Goal: Information Seeking & Learning: Find specific fact

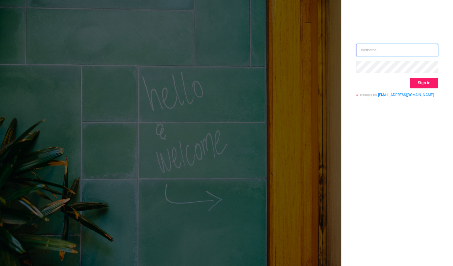
type input "mary@lunamedia.io"
click at [426, 85] on button "Sign in" at bounding box center [424, 83] width 28 height 11
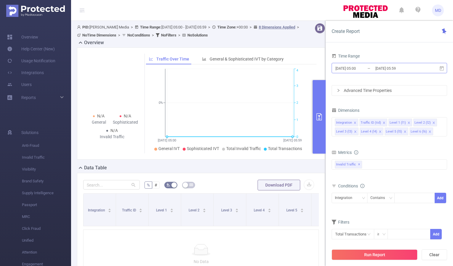
click at [362, 69] on input "[DATE] 05:00" at bounding box center [359, 68] width 48 height 8
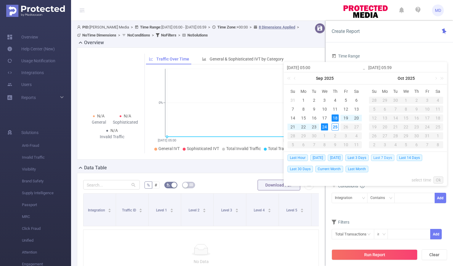
click at [385, 157] on span "Last 7 Days" at bounding box center [382, 157] width 23 height 7
type input "2025-09-18 00:00"
type input "2025-09-24 23:59"
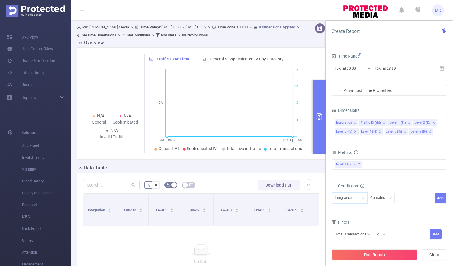
click at [362, 198] on icon "icon: down" at bounding box center [364, 198] width 4 height 4
click at [350, 139] on li "Level 1 (l1)" at bounding box center [350, 138] width 36 height 9
click at [409, 196] on div at bounding box center [415, 198] width 34 height 10
paste input "2532"
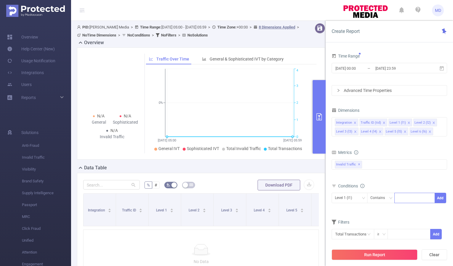
type input "2532"
click at [439, 198] on button "Add" at bounding box center [441, 197] width 12 height 10
click at [404, 131] on icon "icon: close" at bounding box center [405, 131] width 2 height 2
click at [404, 131] on icon "icon: close" at bounding box center [405, 131] width 3 height 3
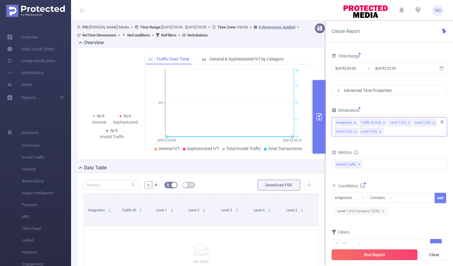
click at [371, 257] on button "Run Report" at bounding box center [375, 254] width 86 height 11
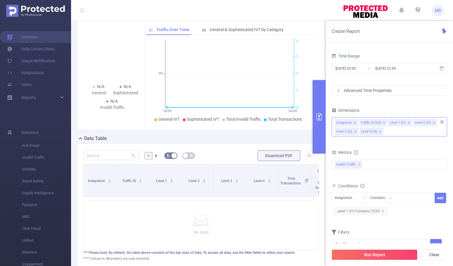
scroll to position [73, 0]
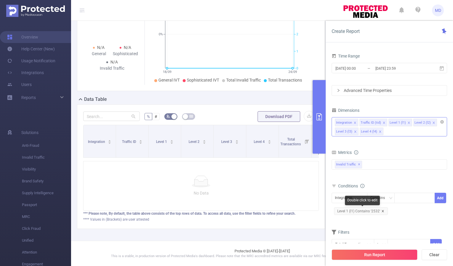
click at [382, 210] on icon "icon: close" at bounding box center [382, 210] width 3 height 3
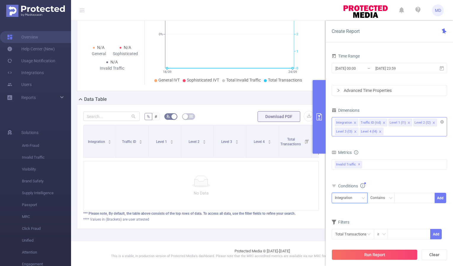
click at [359, 198] on div "Integration" at bounding box center [349, 198] width 29 height 10
click at [351, 227] on li "Level 1 (l1)" at bounding box center [350, 228] width 36 height 9
click at [410, 198] on div at bounding box center [415, 198] width 34 height 10
paste input "2351"
type input "2351"
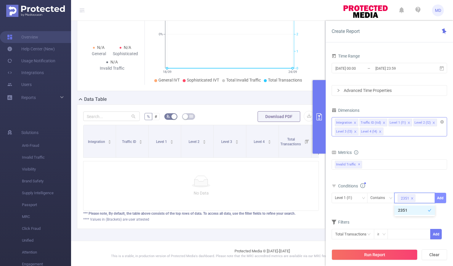
click at [442, 196] on button "Add" at bounding box center [441, 197] width 12 height 10
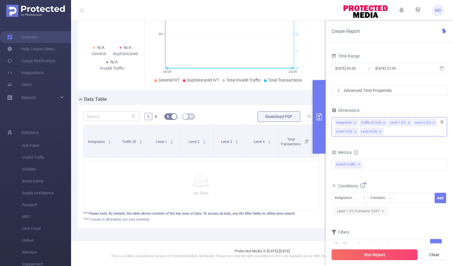
click at [374, 252] on button "Run Report" at bounding box center [375, 254] width 86 height 11
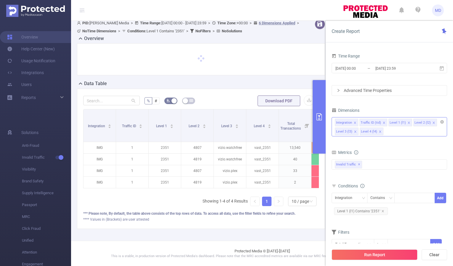
scroll to position [8, 0]
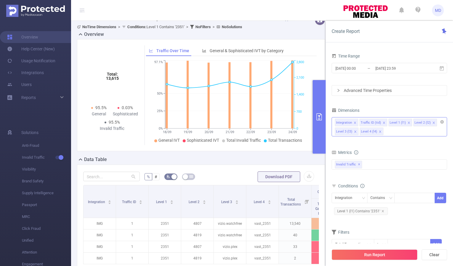
click at [323, 116] on icon "primary" at bounding box center [319, 116] width 7 height 7
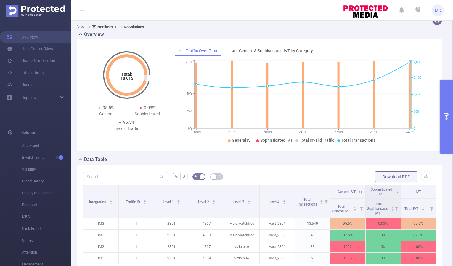
scroll to position [66, 0]
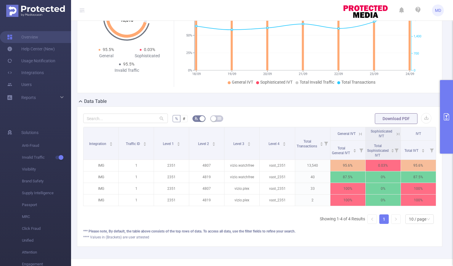
click at [358, 136] on icon at bounding box center [360, 133] width 5 height 5
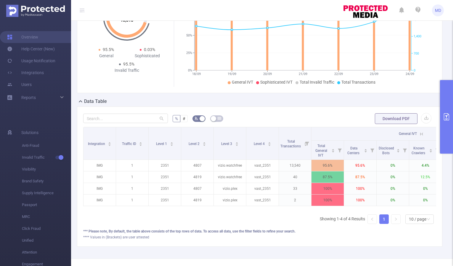
click at [421, 132] on icon at bounding box center [421, 133] width 5 height 5
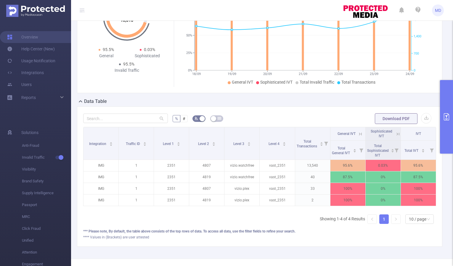
click at [442, 117] on button "primary" at bounding box center [446, 116] width 13 height 73
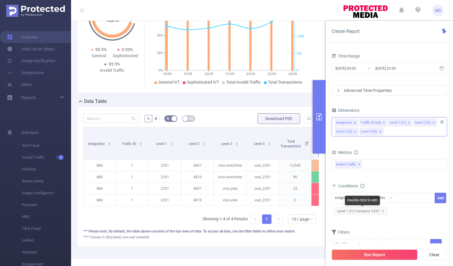
click at [384, 209] on span "Level 1 (l1) Contains '2351'" at bounding box center [361, 211] width 54 height 8
click at [383, 210] on icon "icon: close" at bounding box center [383, 211] width 2 height 2
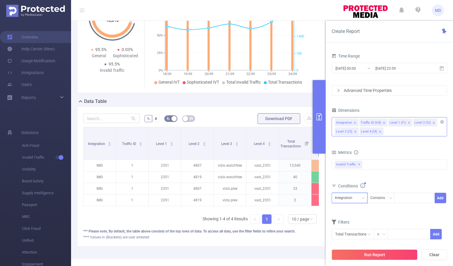
click at [362, 199] on icon "icon: down" at bounding box center [364, 198] width 4 height 4
click at [353, 229] on li "Level 1 (l1)" at bounding box center [350, 228] width 36 height 9
click at [410, 196] on div at bounding box center [415, 198] width 34 height 10
paste input "2527"
type input "2527"
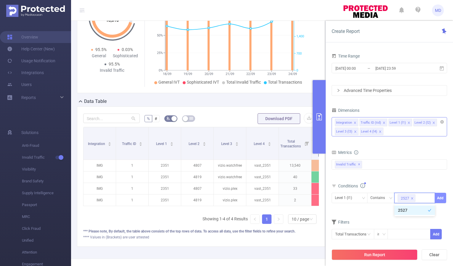
click at [438, 197] on button "Add" at bounding box center [441, 197] width 12 height 10
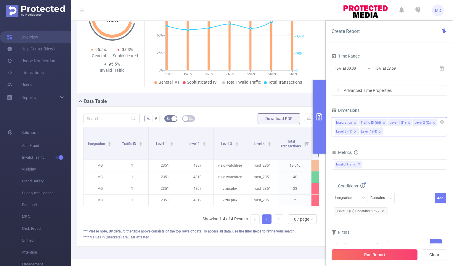
click at [377, 258] on button "Run Report" at bounding box center [375, 254] width 86 height 11
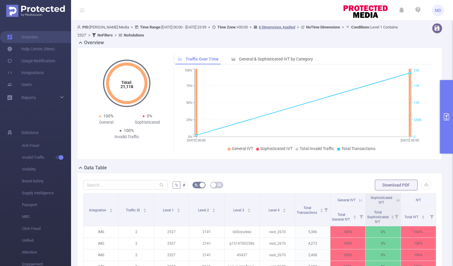
click at [447, 113] on icon "primary" at bounding box center [446, 116] width 7 height 7
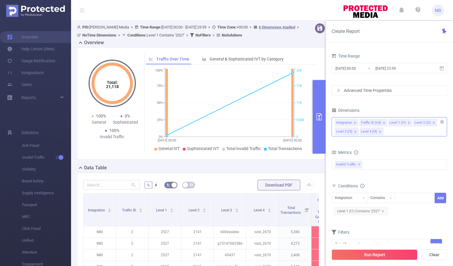
click at [320, 118] on icon "primary" at bounding box center [319, 116] width 5 height 7
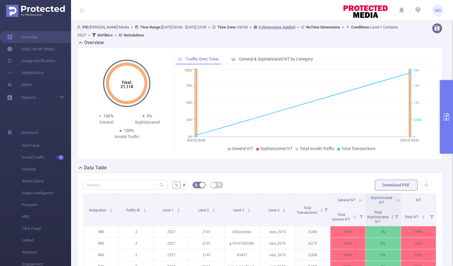
click at [442, 117] on button "primary" at bounding box center [446, 116] width 13 height 73
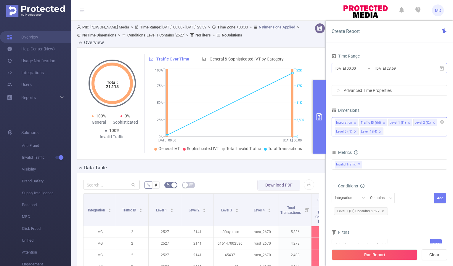
click at [362, 65] on input "2025-09-18 00:00" at bounding box center [359, 68] width 48 height 8
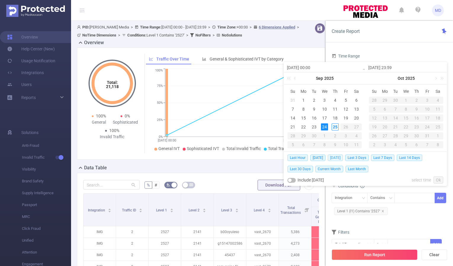
click at [336, 157] on span "[DATE]" at bounding box center [335, 157] width 15 height 7
type input "2025-09-24 00:00"
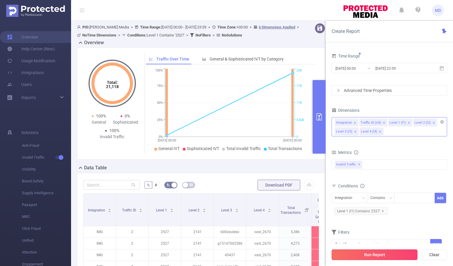
click at [382, 259] on button "Run Report" at bounding box center [375, 254] width 86 height 11
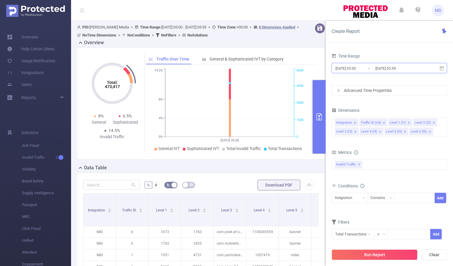
click at [384, 68] on input "[DATE] 05:59" at bounding box center [399, 68] width 48 height 8
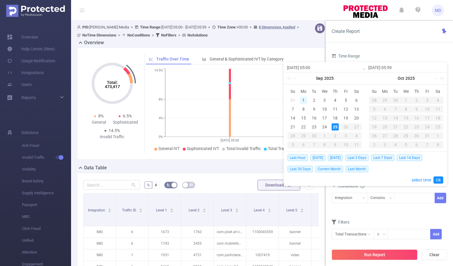
click at [302, 100] on div "1" at bounding box center [303, 100] width 7 height 7
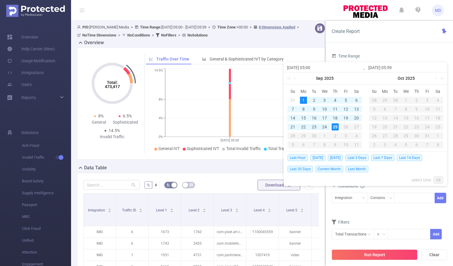
click at [336, 128] on div "25" at bounding box center [335, 126] width 7 height 7
type input "[DATE] 05:00"
click at [437, 178] on link "Ok" at bounding box center [439, 179] width 10 height 7
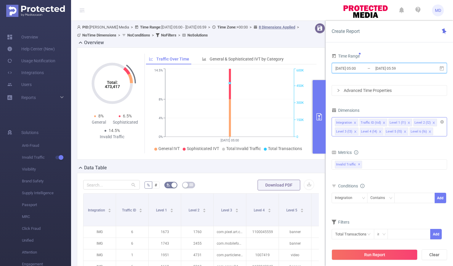
click at [406, 131] on li "Level 5 (l5)" at bounding box center [397, 131] width 24 height 8
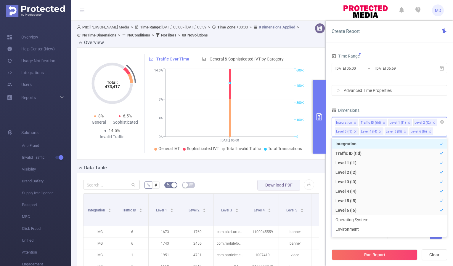
click at [404, 131] on icon "icon: close" at bounding box center [405, 131] width 3 height 3
click at [380, 131] on icon "icon: close" at bounding box center [380, 131] width 3 height 3
click at [408, 122] on icon "icon: close" at bounding box center [409, 122] width 3 height 3
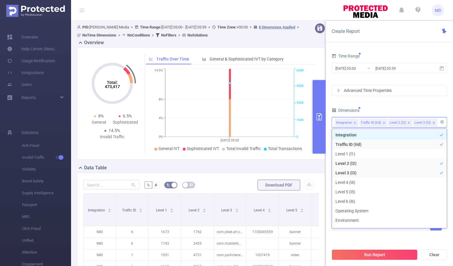
click at [408, 122] on icon "icon: close" at bounding box center [409, 122] width 3 height 3
click at [408, 123] on icon "icon: close" at bounding box center [409, 122] width 3 height 3
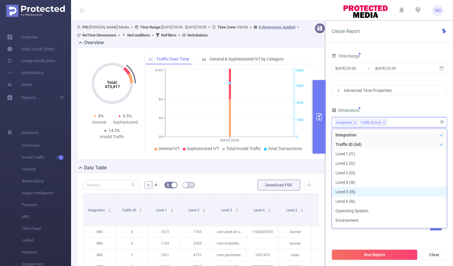
scroll to position [7, 0]
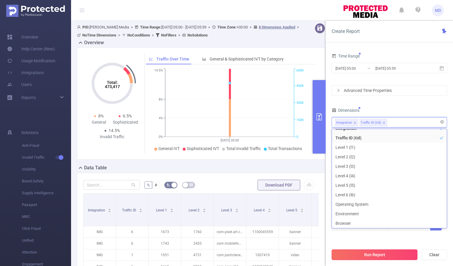
click at [385, 253] on button "Run Report" at bounding box center [375, 254] width 86 height 11
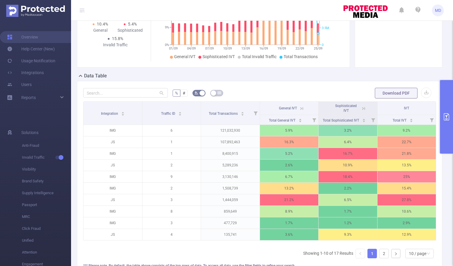
scroll to position [148, 0]
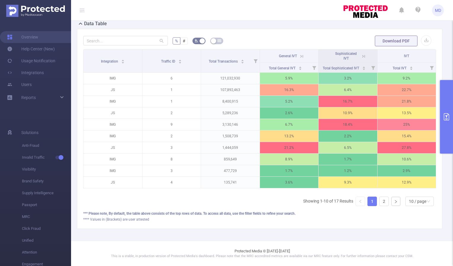
click at [444, 113] on icon "primary" at bounding box center [446, 116] width 7 height 7
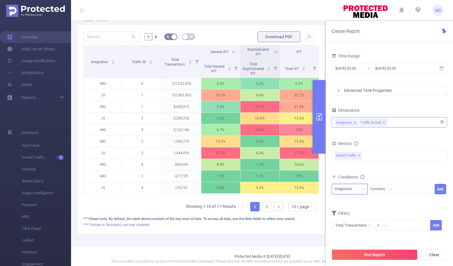
click at [357, 187] on div "Integration" at bounding box center [349, 189] width 29 height 10
click at [394, 125] on div "Integration Traffic ID (tid)" at bounding box center [389, 122] width 109 height 10
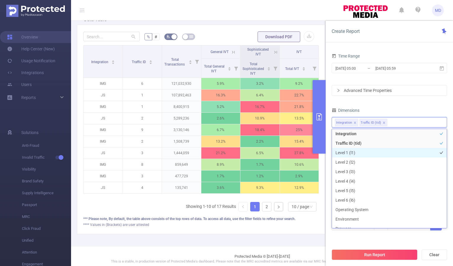
click at [375, 151] on li "Level 1 (l1)" at bounding box center [389, 152] width 115 height 9
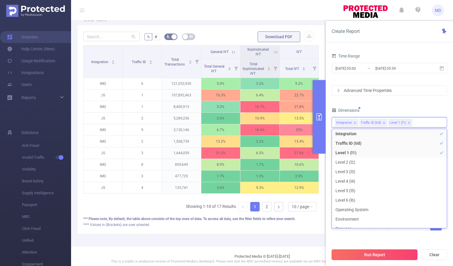
click at [378, 254] on button "Run Report" at bounding box center [375, 254] width 86 height 11
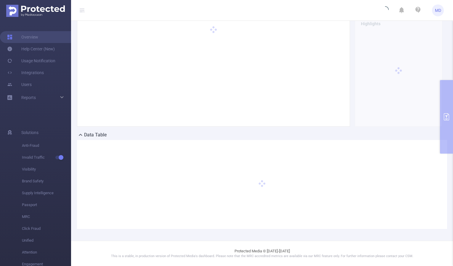
scroll to position [33, 0]
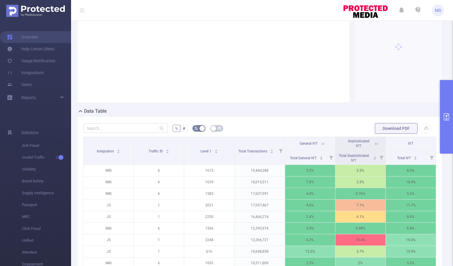
scroll to position [80, 0]
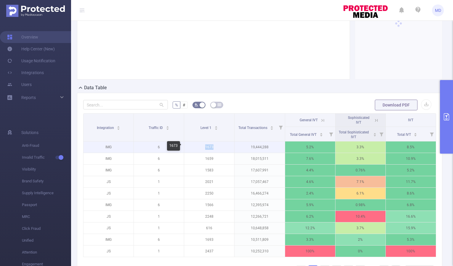
drag, startPoint x: 204, startPoint y: 147, endPoint x: 215, endPoint y: 147, distance: 11.3
click at [215, 147] on p "1673" at bounding box center [209, 146] width 50 height 11
copy p "1673"
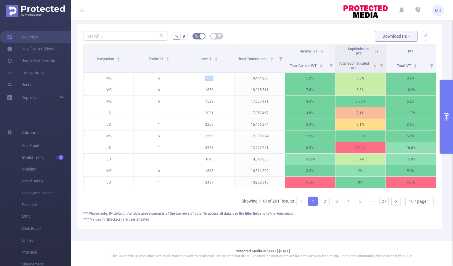
scroll to position [73, 0]
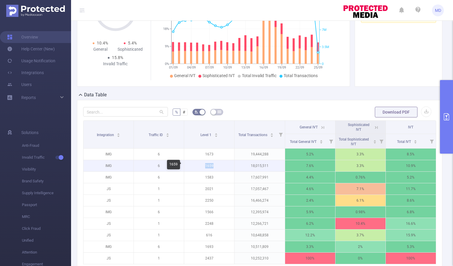
drag, startPoint x: 204, startPoint y: 165, endPoint x: 216, endPoint y: 165, distance: 11.5
click at [216, 165] on p "1659" at bounding box center [209, 165] width 50 height 11
copy p "1659"
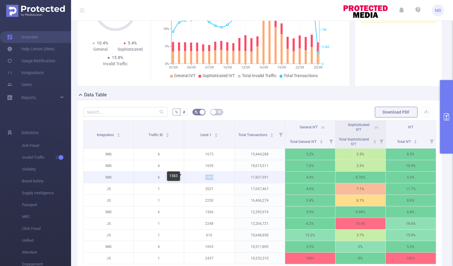
drag, startPoint x: 205, startPoint y: 176, endPoint x: 224, endPoint y: 177, distance: 19.0
click at [224, 177] on p "1583" at bounding box center [209, 176] width 50 height 11
copy p "1583"
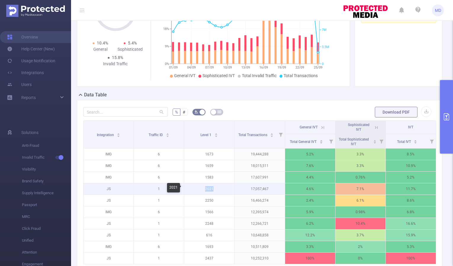
drag, startPoint x: 204, startPoint y: 189, endPoint x: 215, endPoint y: 188, distance: 10.7
click at [215, 188] on p "2021" at bounding box center [209, 188] width 50 height 11
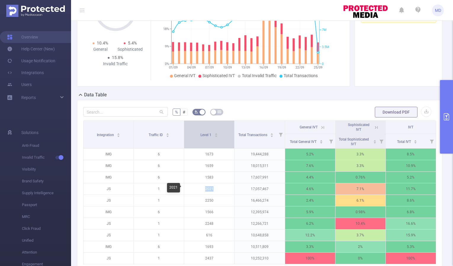
copy p "2021"
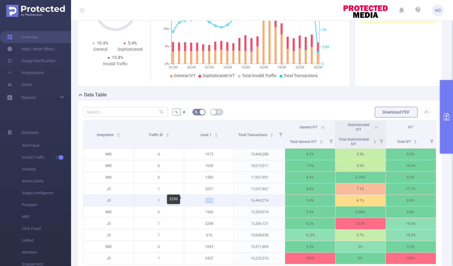
drag, startPoint x: 205, startPoint y: 200, endPoint x: 216, endPoint y: 201, distance: 11.9
click at [216, 201] on p "2250" at bounding box center [209, 200] width 50 height 11
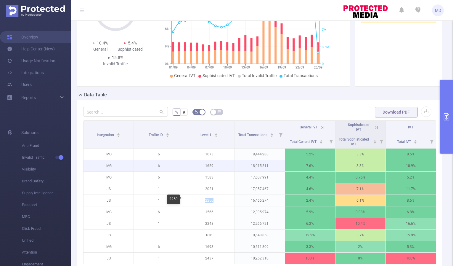
copy p "2250"
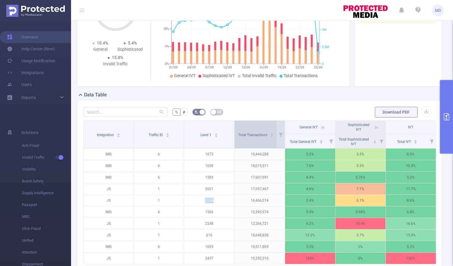
scroll to position [153, 0]
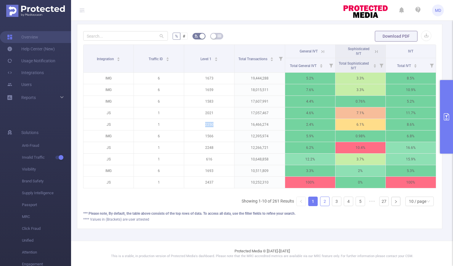
click at [321, 203] on link "2" at bounding box center [324, 201] width 9 height 9
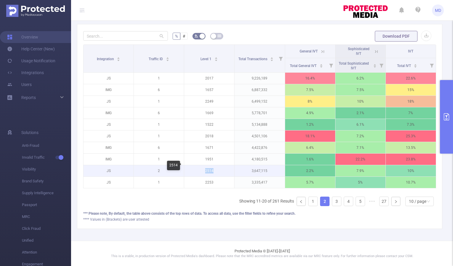
drag, startPoint x: 204, startPoint y: 167, endPoint x: 221, endPoint y: 167, distance: 16.6
click at [221, 167] on p "2514" at bounding box center [209, 170] width 50 height 11
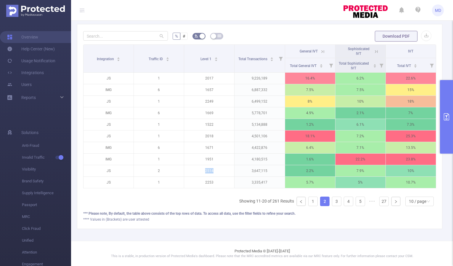
copy p "2514"
click at [332, 202] on link "3" at bounding box center [336, 201] width 9 height 9
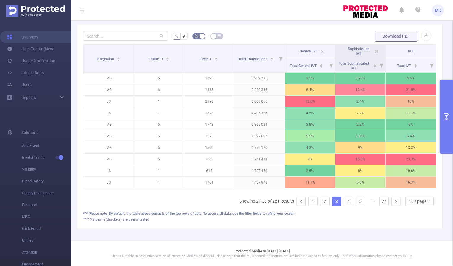
click at [332, 202] on link "3" at bounding box center [336, 201] width 9 height 9
click at [345, 200] on link "4" at bounding box center [348, 201] width 9 height 9
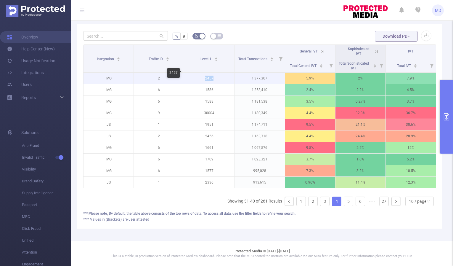
drag, startPoint x: 205, startPoint y: 73, endPoint x: 221, endPoint y: 72, distance: 16.3
click at [221, 73] on p "2457" at bounding box center [209, 78] width 50 height 11
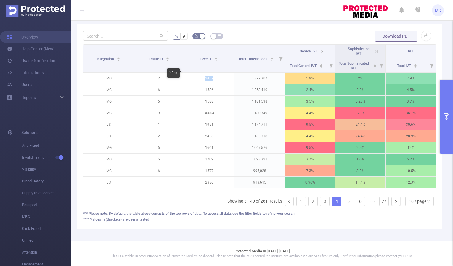
copy p "2457"
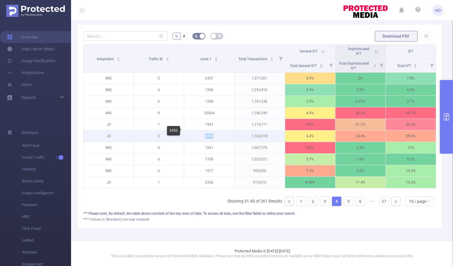
drag, startPoint x: 204, startPoint y: 131, endPoint x: 223, endPoint y: 131, distance: 19.0
click at [223, 131] on p "2456" at bounding box center [209, 135] width 50 height 11
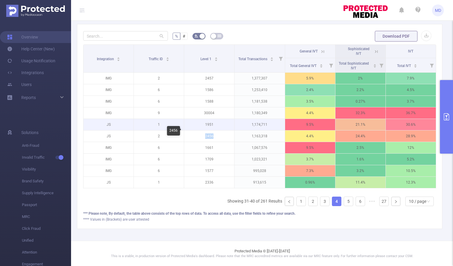
copy p "2456"
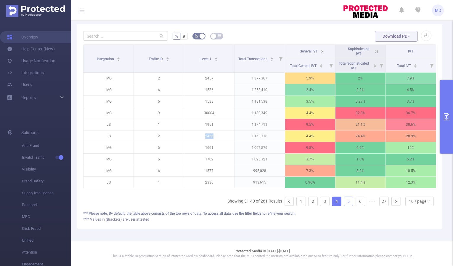
click at [344, 200] on link "5" at bounding box center [348, 201] width 9 height 9
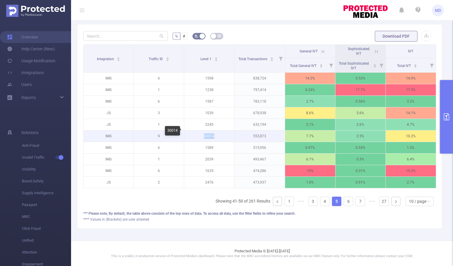
drag, startPoint x: 203, startPoint y: 132, endPoint x: 226, endPoint y: 132, distance: 22.8
click at [226, 132] on p "30014" at bounding box center [209, 135] width 50 height 11
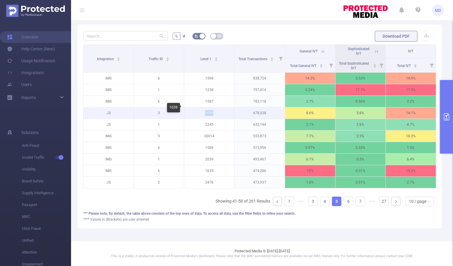
drag, startPoint x: 204, startPoint y: 108, endPoint x: 220, endPoint y: 107, distance: 16.1
click at [220, 107] on p "1039" at bounding box center [209, 112] width 50 height 11
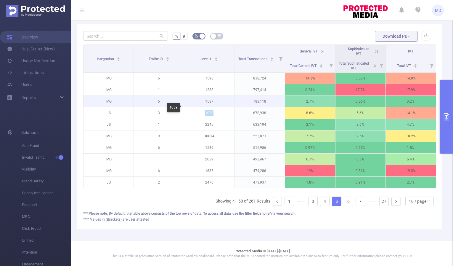
copy p "1039"
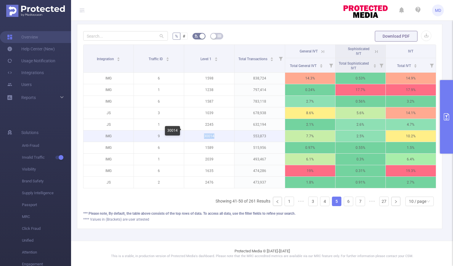
drag, startPoint x: 203, startPoint y: 131, endPoint x: 219, endPoint y: 131, distance: 16.6
click at [219, 131] on p "30014" at bounding box center [209, 135] width 50 height 11
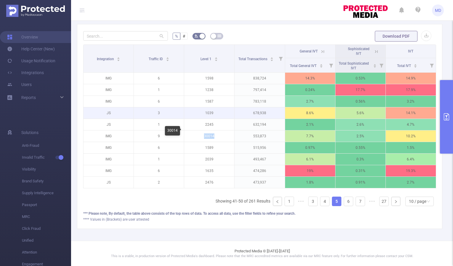
copy p "30014"
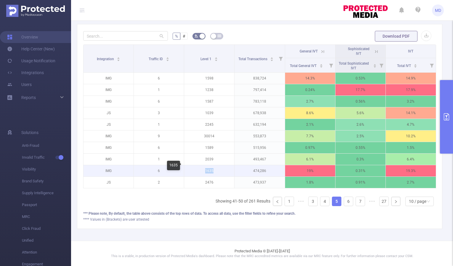
drag, startPoint x: 204, startPoint y: 166, endPoint x: 231, endPoint y: 167, distance: 27.3
click at [231, 167] on p "1635" at bounding box center [209, 170] width 50 height 11
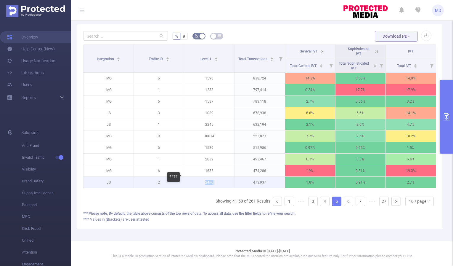
drag, startPoint x: 204, startPoint y: 178, endPoint x: 217, endPoint y: 177, distance: 13.4
click at [217, 177] on p "2476" at bounding box center [209, 182] width 50 height 11
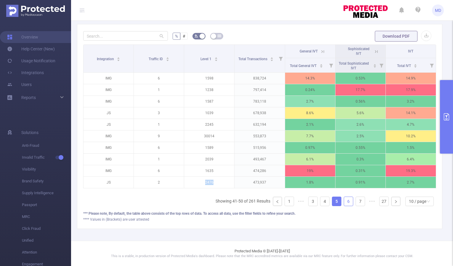
click at [344, 202] on link "6" at bounding box center [348, 201] width 9 height 9
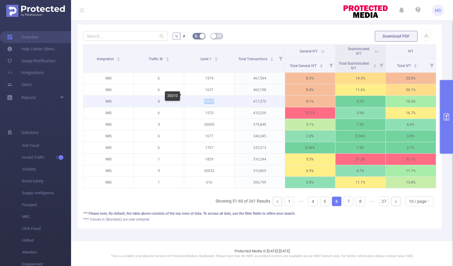
drag, startPoint x: 202, startPoint y: 97, endPoint x: 214, endPoint y: 96, distance: 11.6
click at [214, 96] on p "20010" at bounding box center [209, 101] width 50 height 11
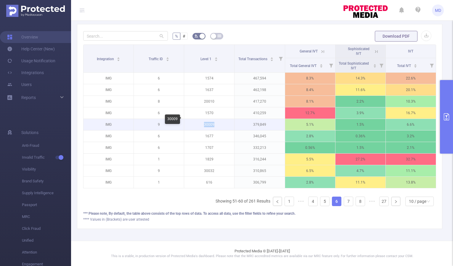
drag, startPoint x: 203, startPoint y: 119, endPoint x: 228, endPoint y: 119, distance: 25.2
click at [228, 119] on p "30009" at bounding box center [209, 124] width 50 height 11
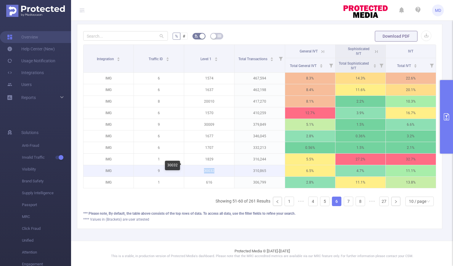
drag, startPoint x: 203, startPoint y: 165, endPoint x: 216, endPoint y: 165, distance: 12.7
click at [216, 165] on p "30032" at bounding box center [209, 170] width 50 height 11
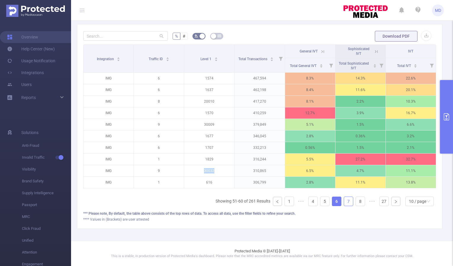
click at [345, 200] on link "7" at bounding box center [348, 201] width 9 height 9
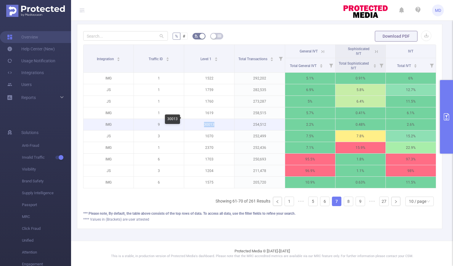
drag, startPoint x: 203, startPoint y: 119, endPoint x: 231, endPoint y: 119, distance: 27.8
click at [231, 119] on p "30013" at bounding box center [209, 124] width 50 height 11
